Goal: Information Seeking & Learning: Learn about a topic

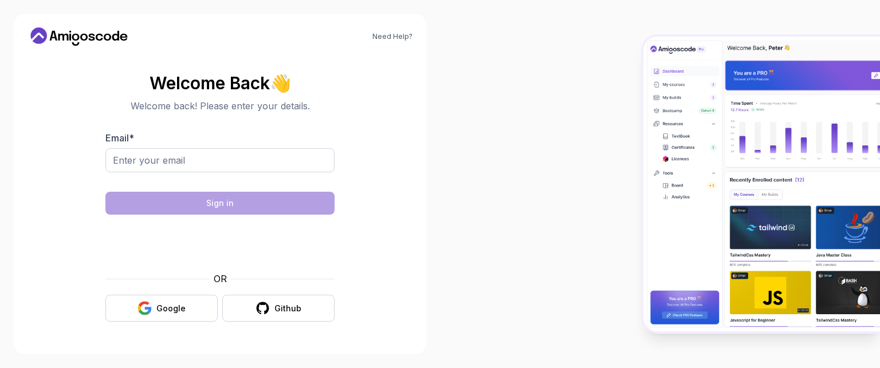
click at [225, 167] on input "Email *" at bounding box center [219, 160] width 229 height 24
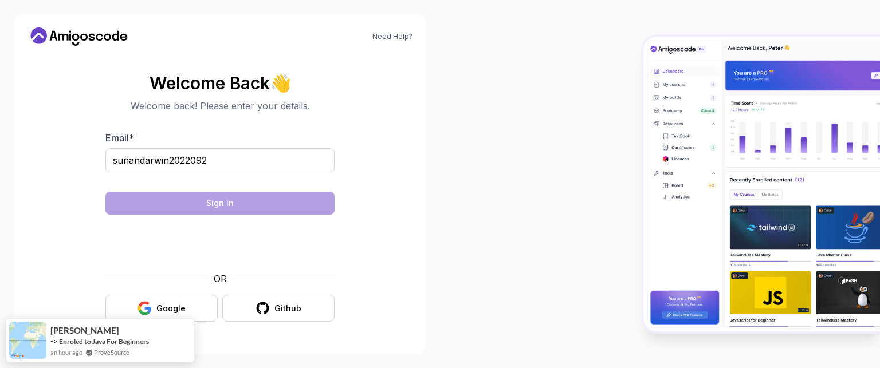
type input "sunandarwin20220925"
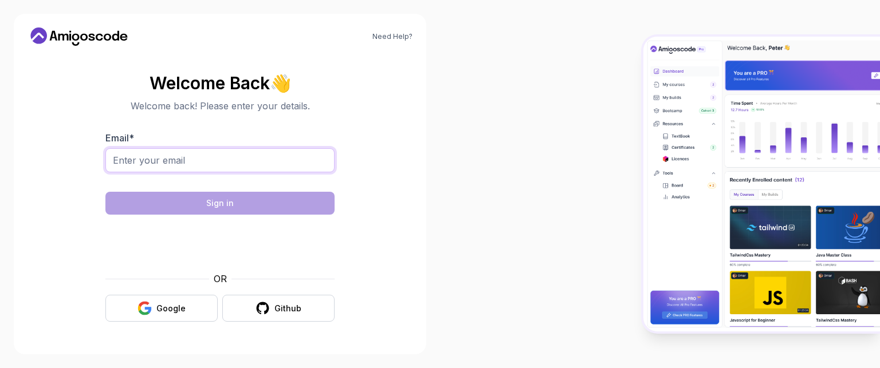
click at [223, 155] on input "Email *" at bounding box center [219, 160] width 229 height 24
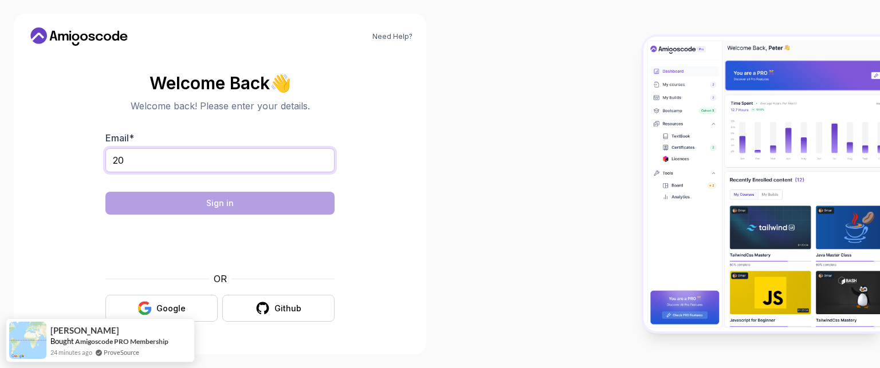
type input "2"
click at [599, 90] on body "Need Help? Welcome Back 👋 Welcome back! Please enter your details. Email * suna…" at bounding box center [440, 184] width 880 height 368
click at [241, 159] on input "sunandarwin2022092" at bounding box center [219, 160] width 229 height 24
type input "[EMAIL_ADDRESS][DOMAIN_NAME]"
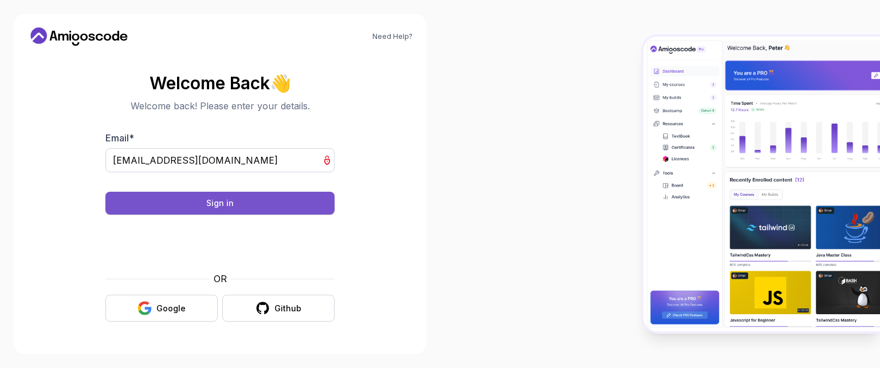
click at [187, 197] on button "Sign in" at bounding box center [219, 203] width 229 height 23
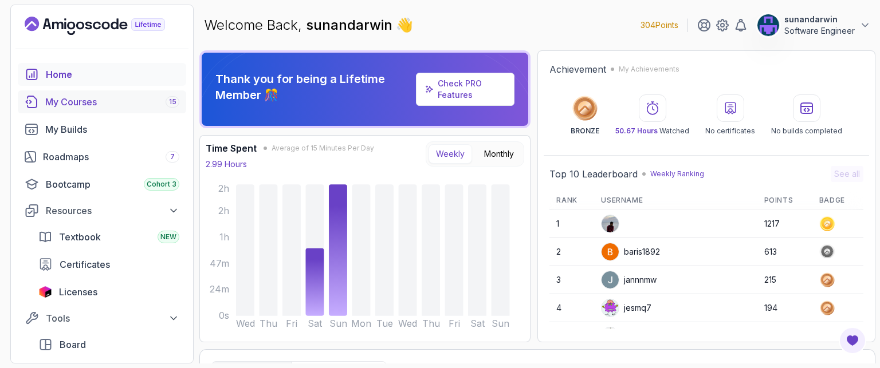
click at [92, 104] on div "My Courses 15" at bounding box center [112, 102] width 134 height 14
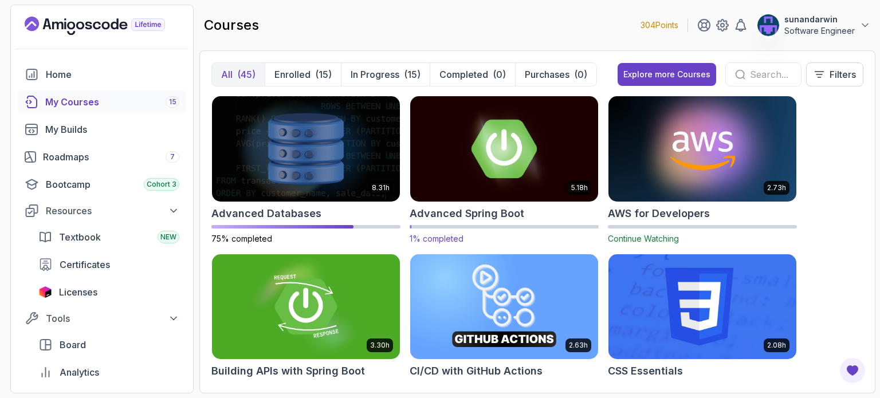
click at [470, 148] on img at bounding box center [504, 148] width 197 height 111
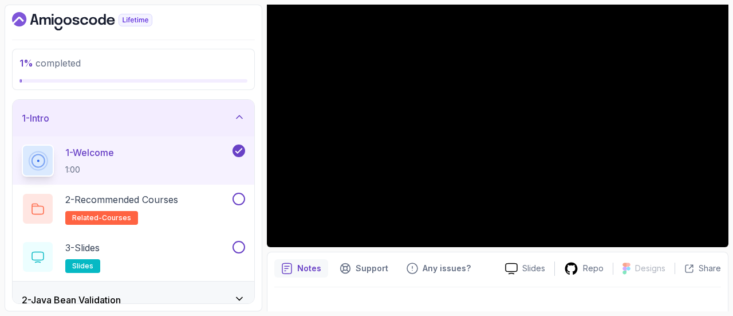
scroll to position [33, 0]
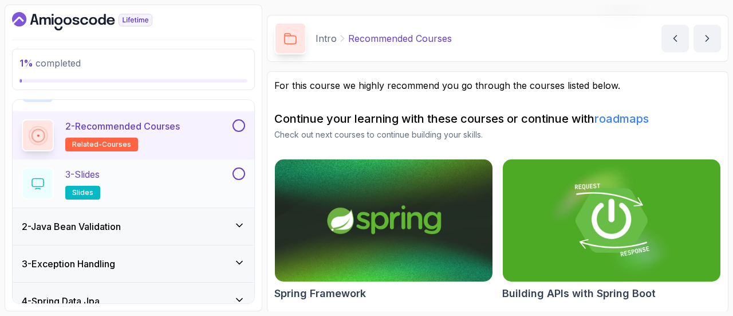
scroll to position [115, 0]
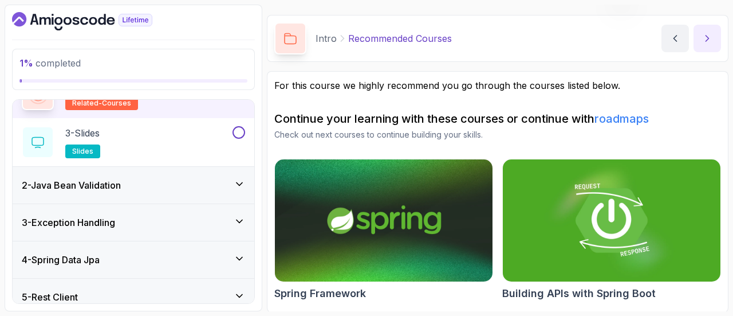
click at [709, 40] on icon "next content" at bounding box center [707, 38] width 11 height 11
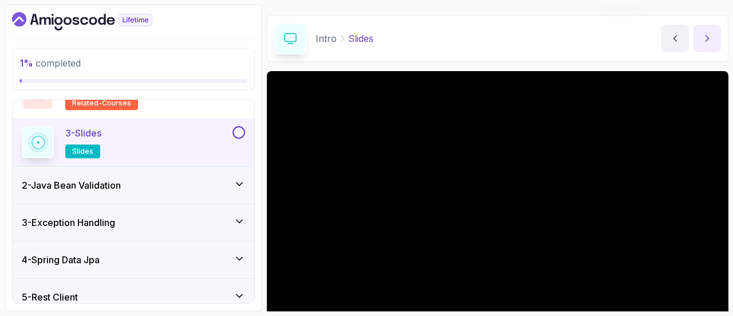
scroll to position [121, 0]
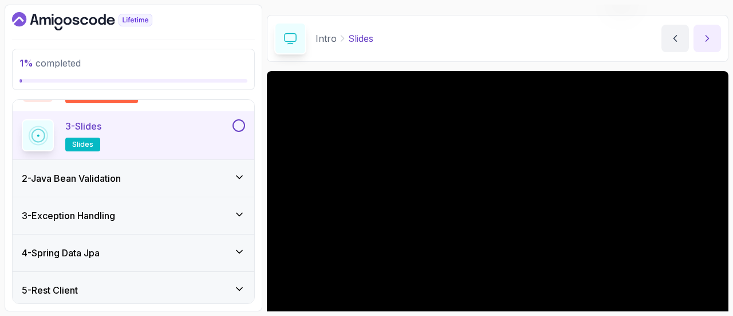
click at [709, 40] on icon "next content" at bounding box center [707, 38] width 11 height 11
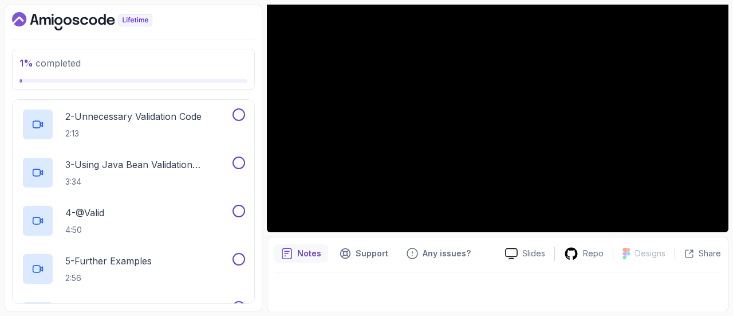
scroll to position [33, 0]
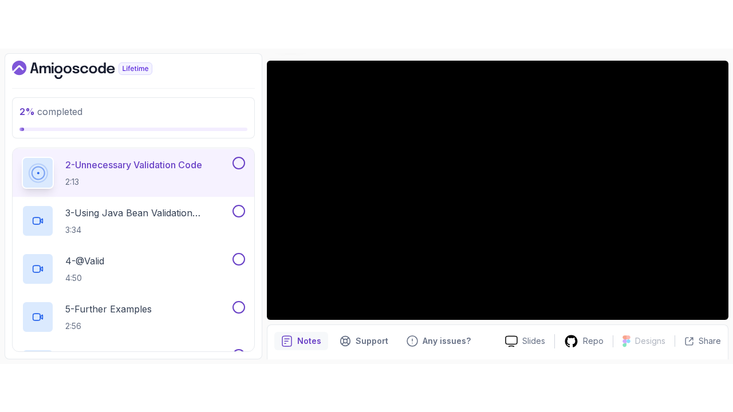
scroll to position [33, 0]
